Goal: Find specific page/section: Find specific page/section

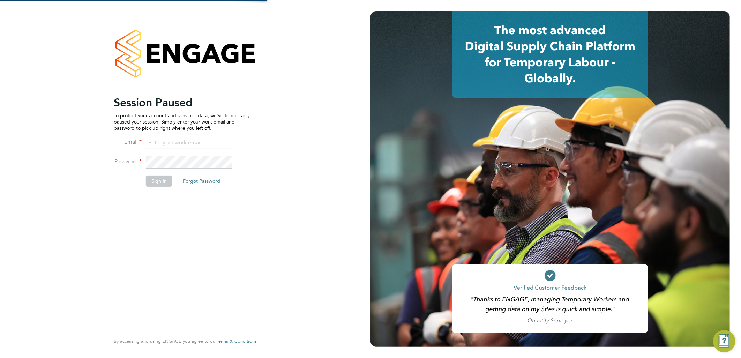
type input "sasha.baird@pretiumresourcing.co.uk"
click at [160, 182] on button "Sign In" at bounding box center [159, 180] width 26 height 11
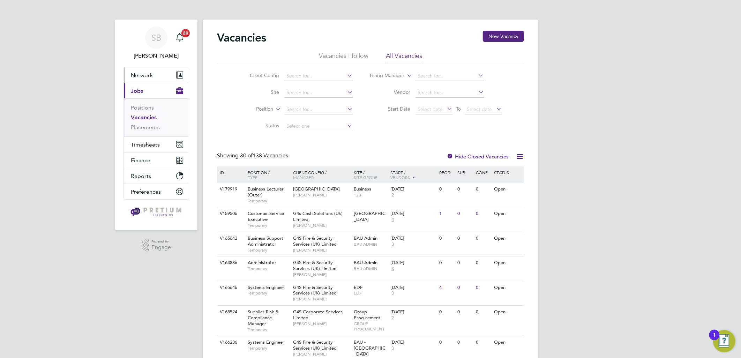
click at [150, 81] on button "Network" at bounding box center [156, 74] width 65 height 15
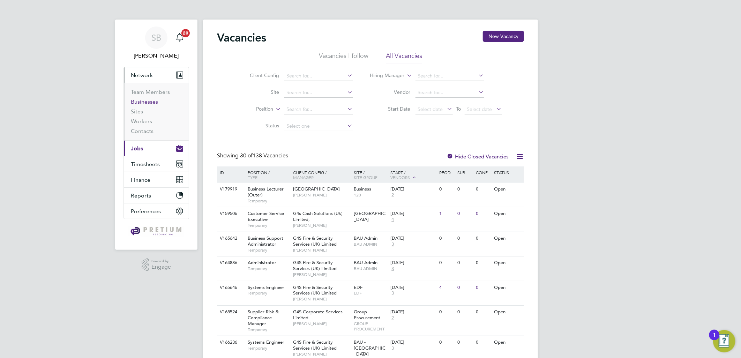
click at [155, 100] on link "Businesses" at bounding box center [144, 101] width 27 height 7
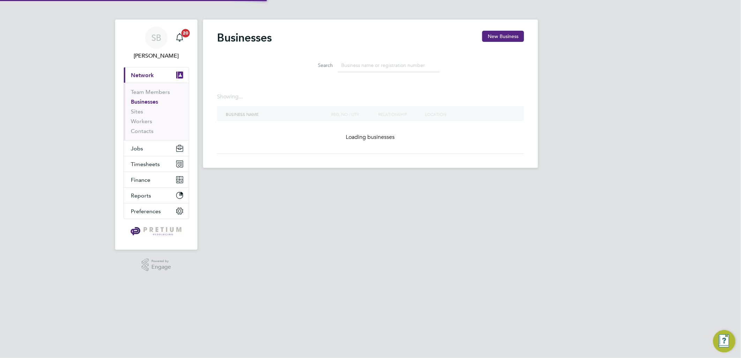
click at [387, 70] on input at bounding box center [388, 66] width 102 height 14
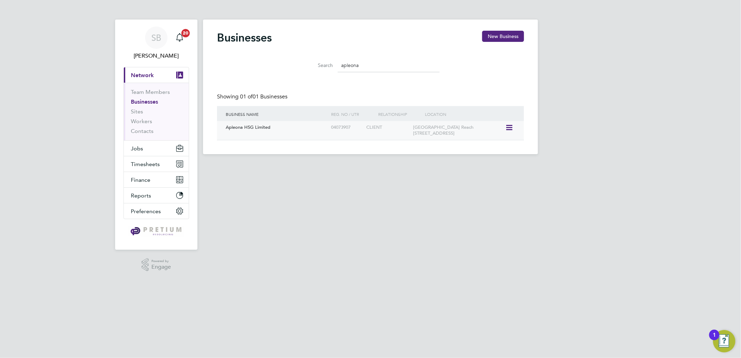
type input "apleona"
click at [306, 132] on div "Apleona HSG Limited" at bounding box center [276, 127] width 105 height 13
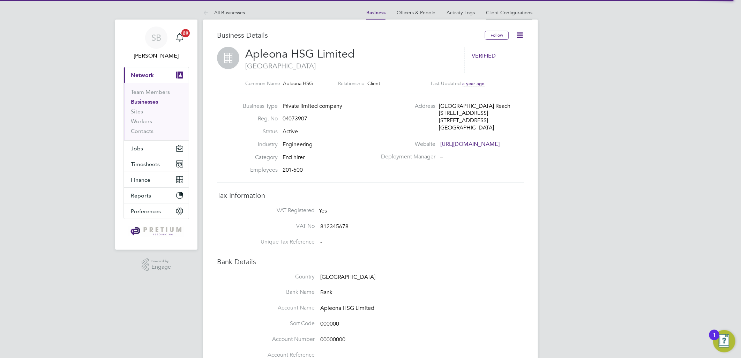
click at [510, 16] on li "Client Configurations" at bounding box center [509, 13] width 46 height 14
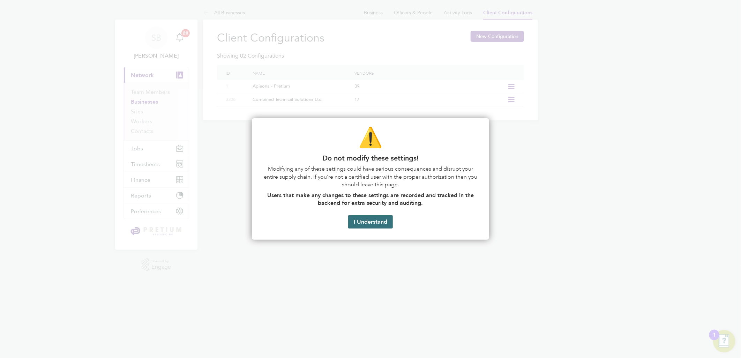
click at [363, 228] on button "I Understand" at bounding box center [370, 221] width 45 height 13
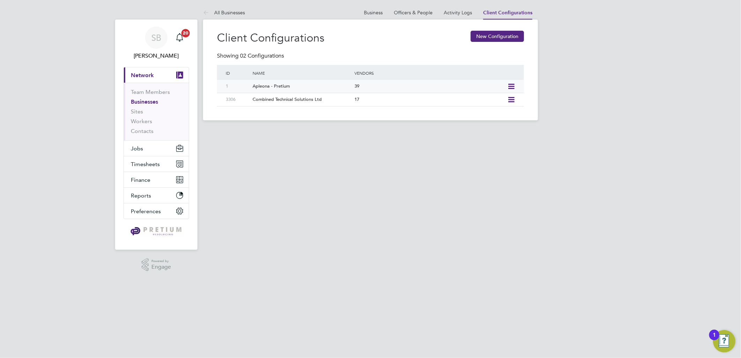
click at [307, 85] on div "Apleona - Pretium" at bounding box center [299, 86] width 105 height 13
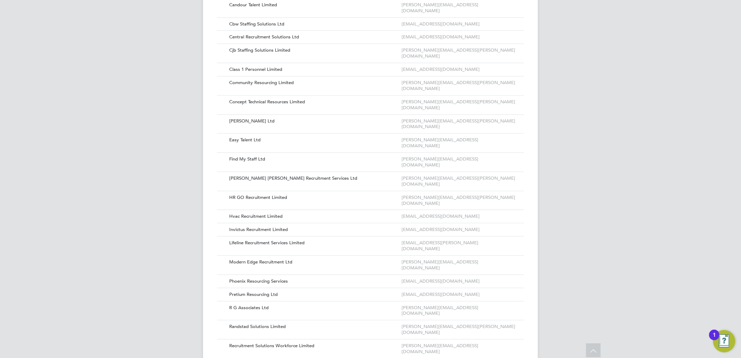
scroll to position [297, 0]
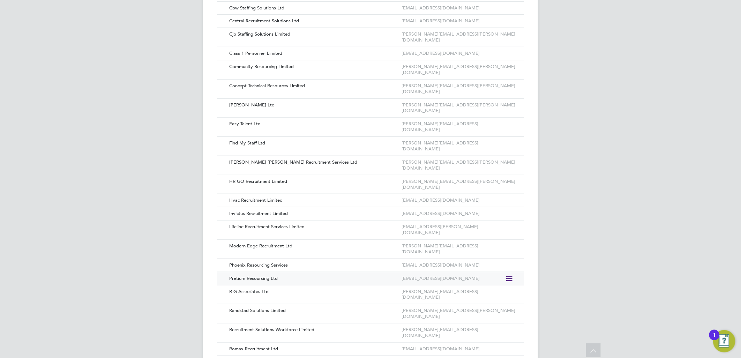
drag, startPoint x: 518, startPoint y: 333, endPoint x: 306, endPoint y: 173, distance: 266.4
click at [298, 161] on div "Vendors Client Configuration Name Apleona - Pretium End Hirer Apleona HSG Limit…" at bounding box center [370, 102] width 335 height 758
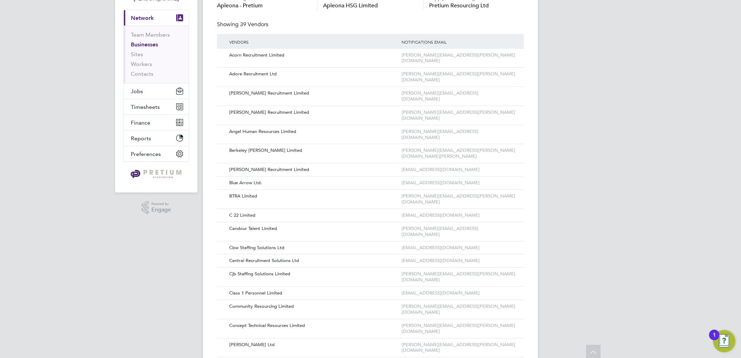
scroll to position [0, 0]
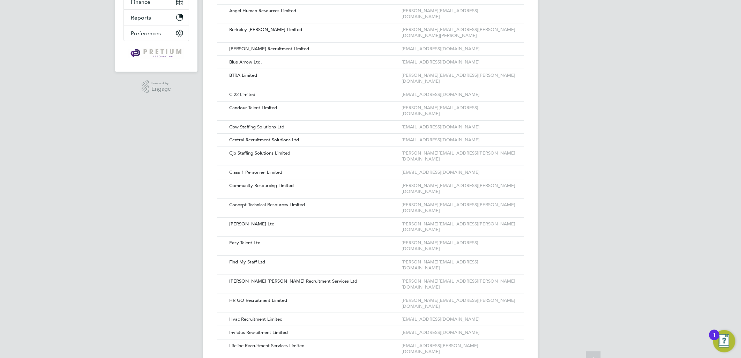
drag, startPoint x: 225, startPoint y: 88, endPoint x: 532, endPoint y: 366, distance: 414.6
click at [532, 357] on html "SB [PERSON_NAME] Notifications 20 Applications: Current page: Network Team Memb…" at bounding box center [370, 216] width 741 height 789
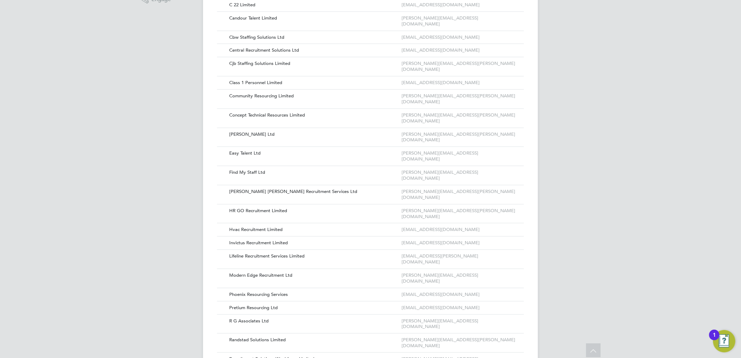
drag, startPoint x: 532, startPoint y: 366, endPoint x: 600, endPoint y: 235, distance: 147.8
click at [600, 235] on div "SB Sasha Baird Notifications 20 Applications: Current page: Network Team Member…" at bounding box center [370, 127] width 741 height 789
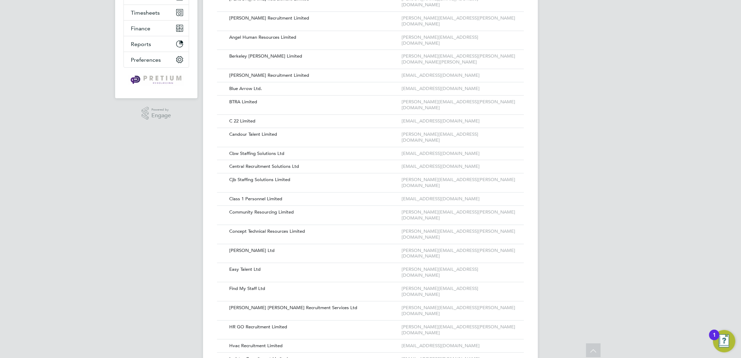
scroll to position [74, 0]
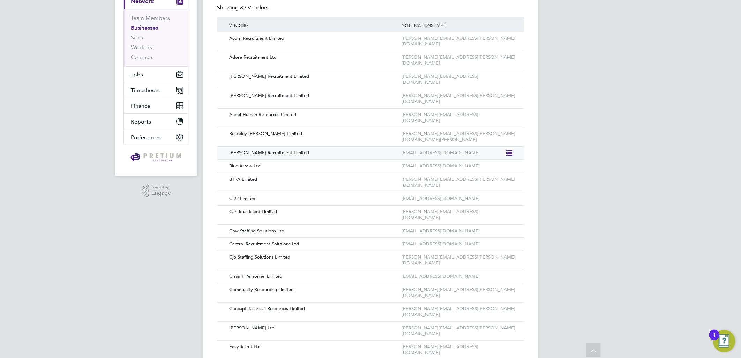
drag, startPoint x: 567, startPoint y: 282, endPoint x: 219, endPoint y: 113, distance: 387.6
click at [242, 131] on div "SB Sasha Baird Notifications 20 Applications: Current page: Network Team Member…" at bounding box center [370, 320] width 741 height 789
